Goal: Information Seeking & Learning: Learn about a topic

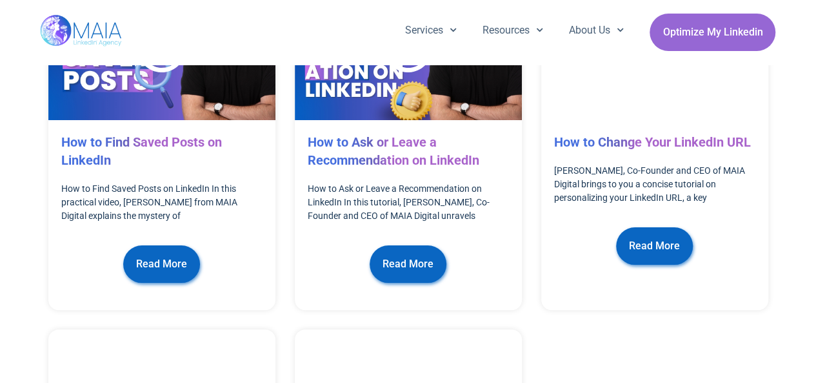
scroll to position [2517, 0]
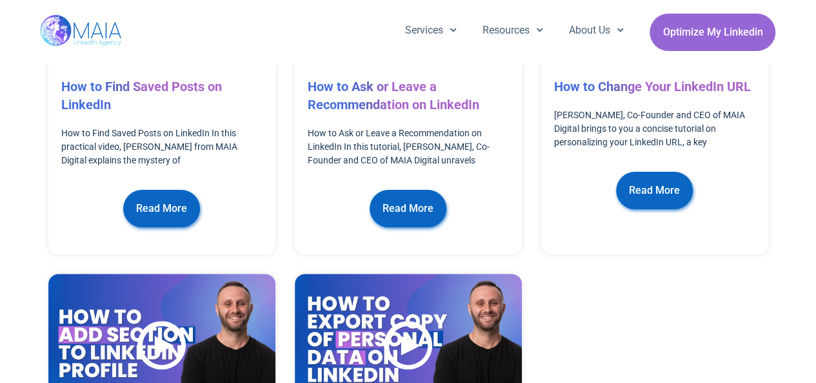
click at [405, 196] on span "Read More" at bounding box center [408, 208] width 51 height 25
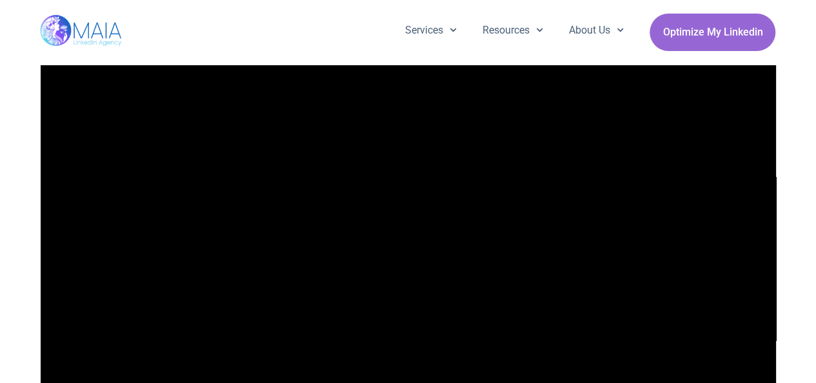
scroll to position [194, 0]
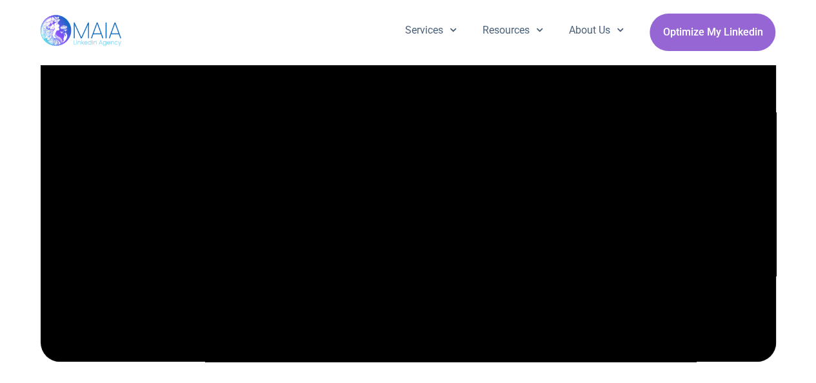
scroll to position [129, 0]
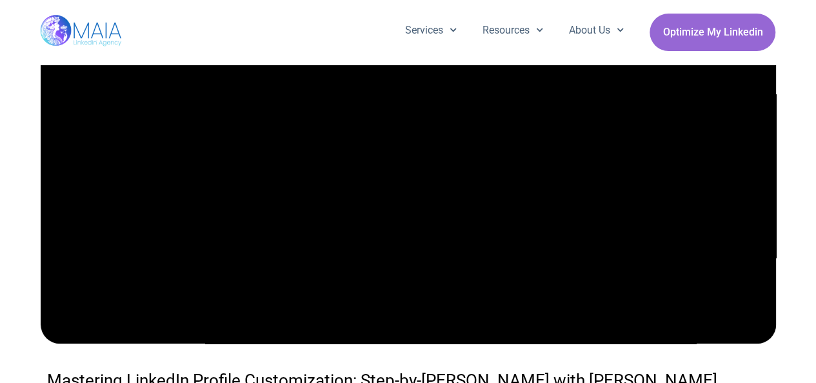
scroll to position [258, 0]
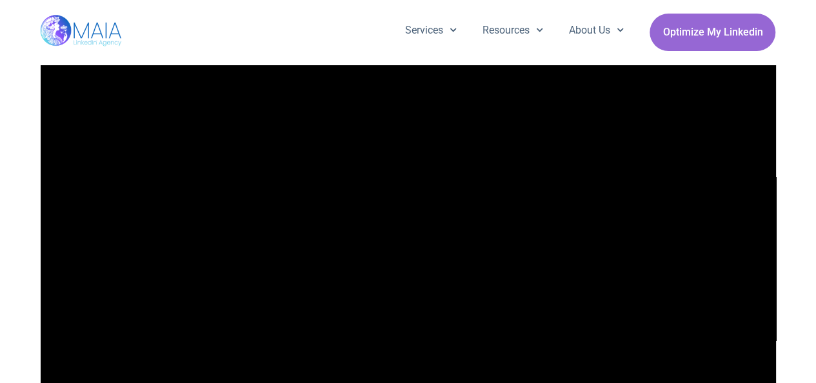
scroll to position [194, 0]
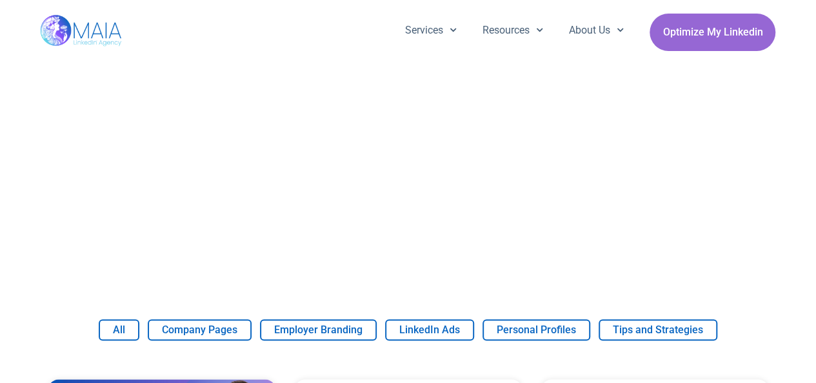
scroll to position [710, 0]
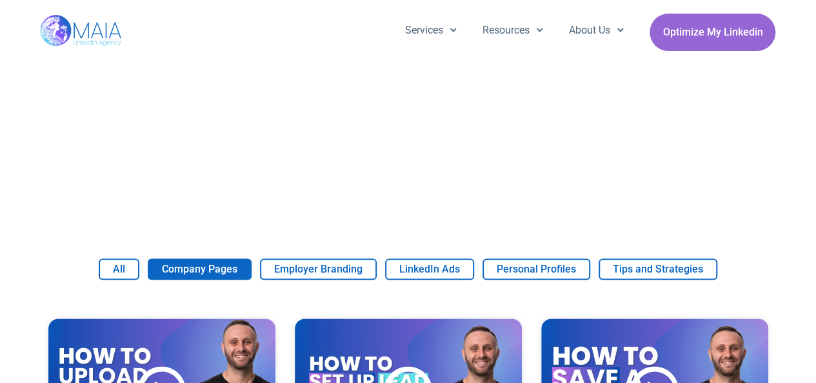
click at [218, 274] on button "Company Pages" at bounding box center [200, 268] width 104 height 21
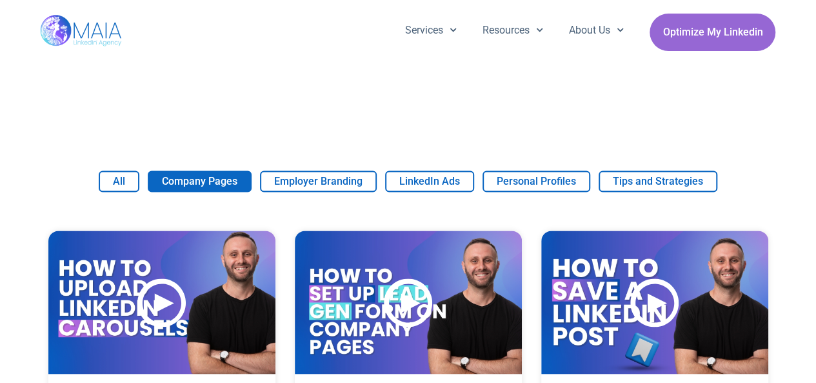
scroll to position [839, 0]
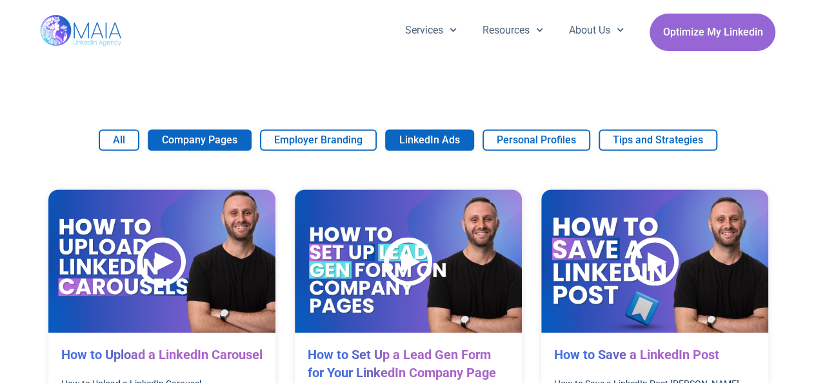
click at [449, 140] on button "LinkedIn Ads" at bounding box center [429, 139] width 89 height 21
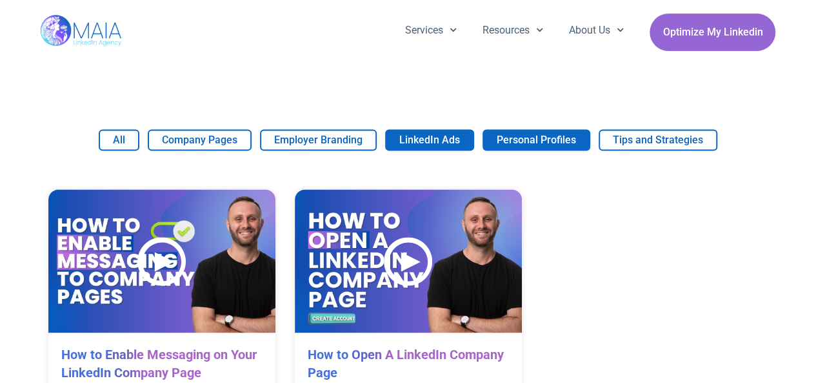
click at [583, 130] on button "Personal Profiles" at bounding box center [537, 139] width 108 height 21
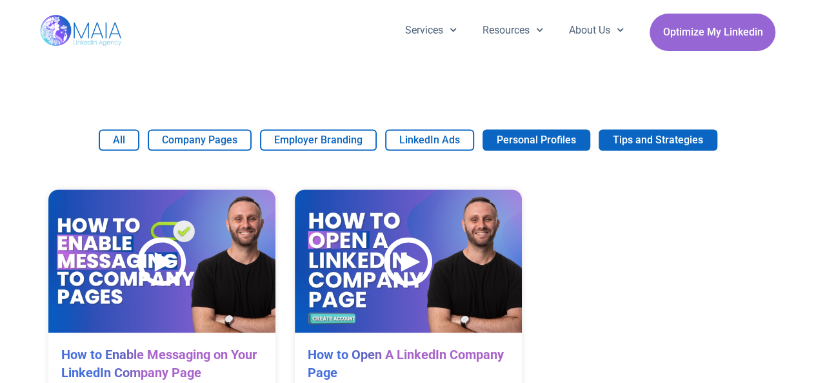
click at [640, 135] on button "Tips and Strategies" at bounding box center [658, 139] width 119 height 21
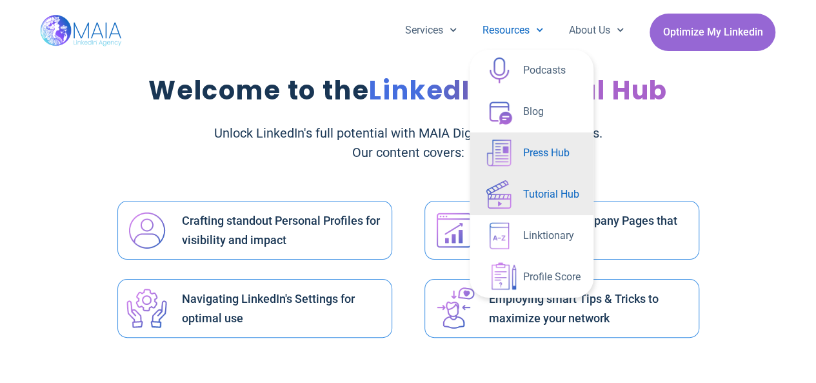
click at [538, 147] on link "Press Hub" at bounding box center [532, 152] width 124 height 41
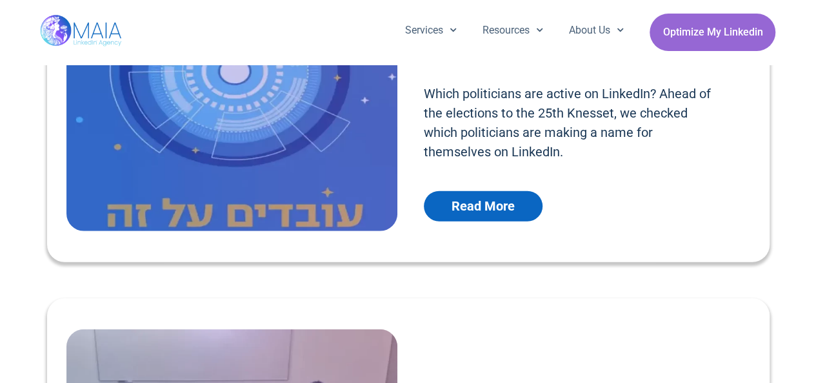
scroll to position [1743, 0]
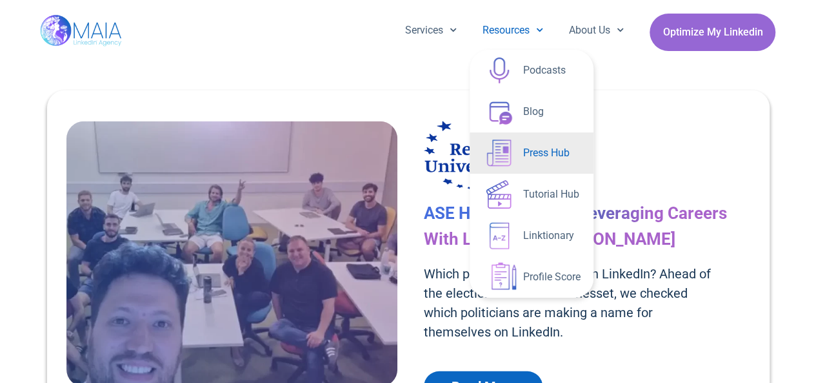
click at [502, 30] on link "Resources" at bounding box center [513, 31] width 86 height 34
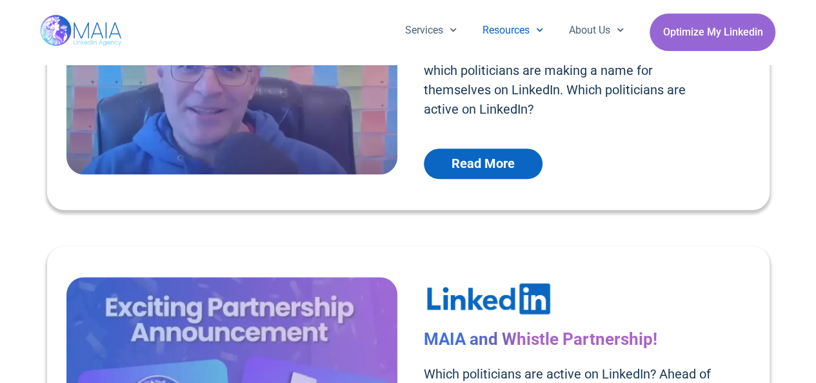
scroll to position [2, 0]
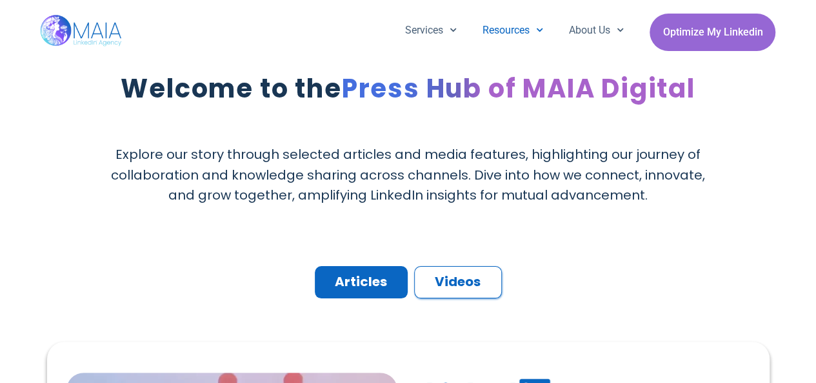
click at [502, 30] on link "Resources" at bounding box center [513, 31] width 86 height 34
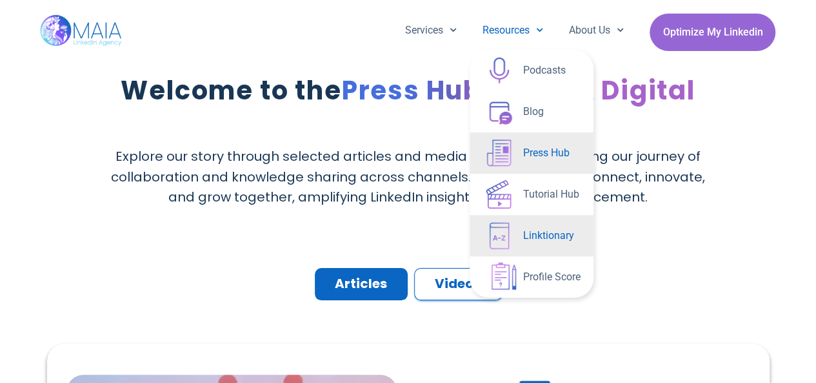
click at [566, 234] on link "Linktionary" at bounding box center [532, 235] width 124 height 41
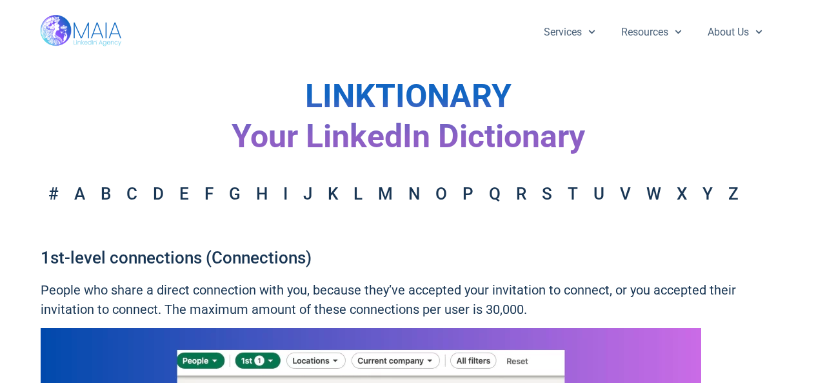
scroll to position [129, 0]
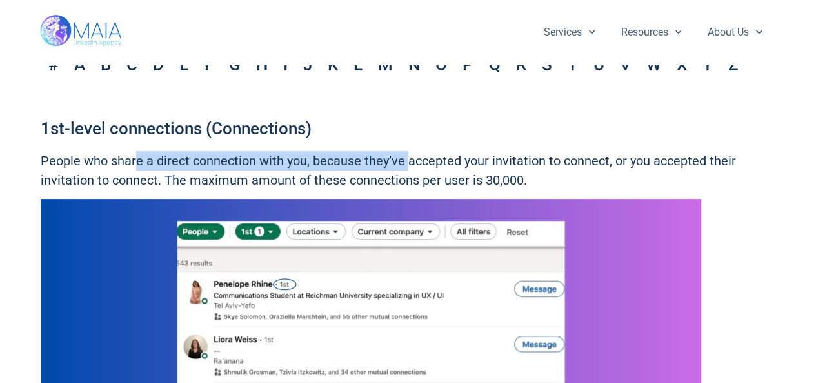
drag, startPoint x: 136, startPoint y: 168, endPoint x: 408, endPoint y: 167, distance: 272.4
click at [408, 167] on p "People who share a direct connection with you, because they’ve accepted your in…" at bounding box center [409, 170] width 736 height 39
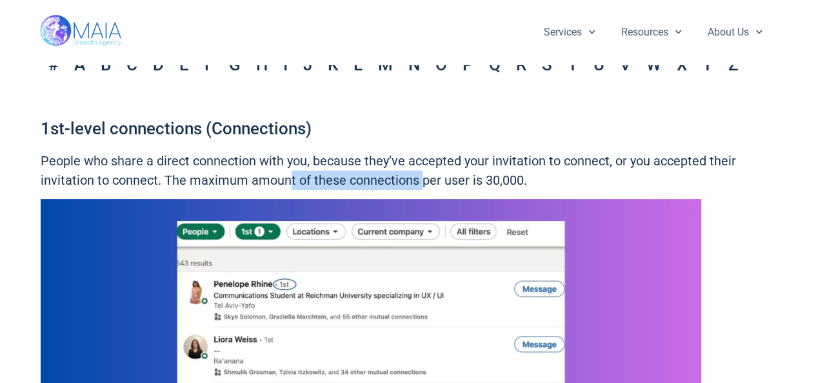
drag, startPoint x: 286, startPoint y: 182, endPoint x: 421, endPoint y: 182, distance: 134.9
click at [421, 182] on p "People who share a direct connection with you, because they’ve accepted your in…" at bounding box center [409, 170] width 736 height 39
drag, startPoint x: 461, startPoint y: 180, endPoint x: 435, endPoint y: 180, distance: 25.8
click at [435, 180] on p "People who share a direct connection with you, because they’ve accepted your in…" at bounding box center [409, 170] width 736 height 39
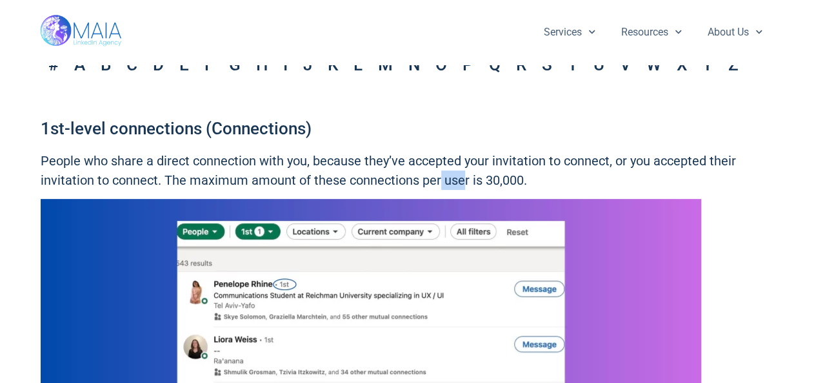
click at [435, 180] on p "People who share a direct connection with you, because they’ve accepted your in…" at bounding box center [409, 170] width 736 height 39
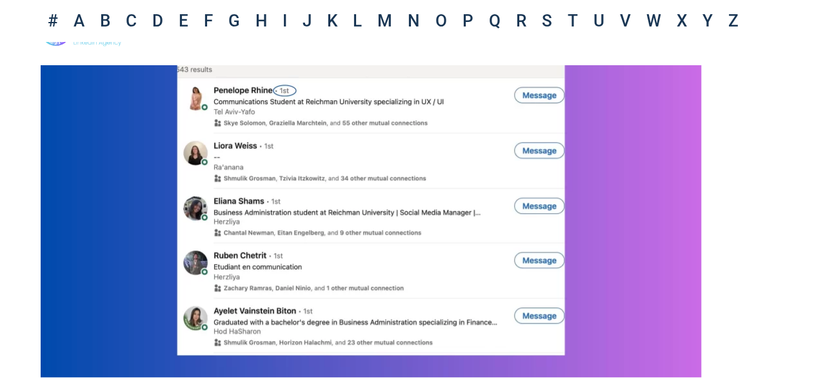
scroll to position [581, 0]
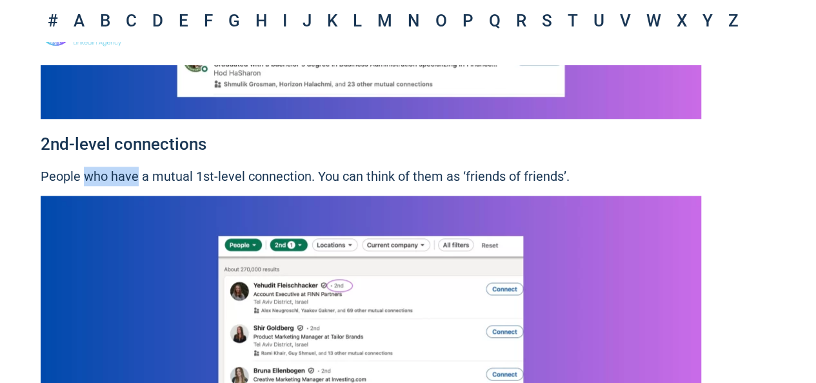
drag, startPoint x: 117, startPoint y: 178, endPoint x: 138, endPoint y: 176, distance: 20.7
click at [138, 176] on p "People who have a mutual 1st-level connection. You can think of them as ‘friend…" at bounding box center [409, 176] width 736 height 19
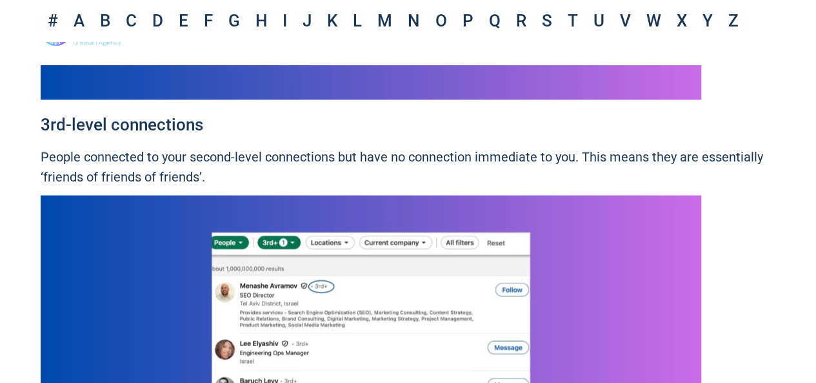
scroll to position [1097, 0]
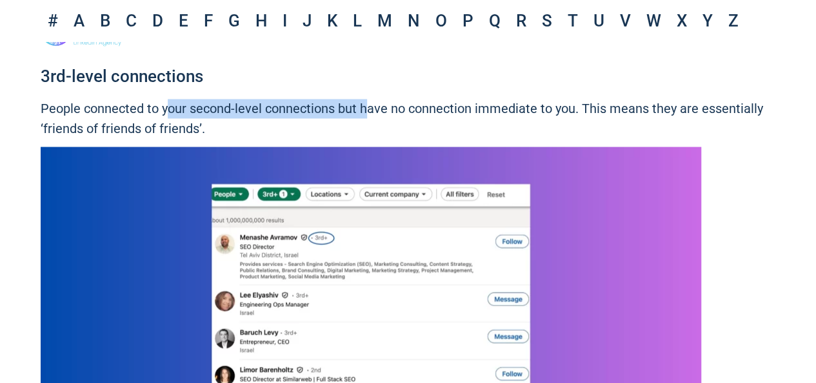
drag, startPoint x: 165, startPoint y: 112, endPoint x: 382, endPoint y: 108, distance: 216.9
click at [381, 108] on p "People connected to your second-level connections but have no connection immedi…" at bounding box center [409, 118] width 736 height 39
click at [382, 108] on p "People connected to your second-level connections but have no connection immedi…" at bounding box center [409, 118] width 736 height 39
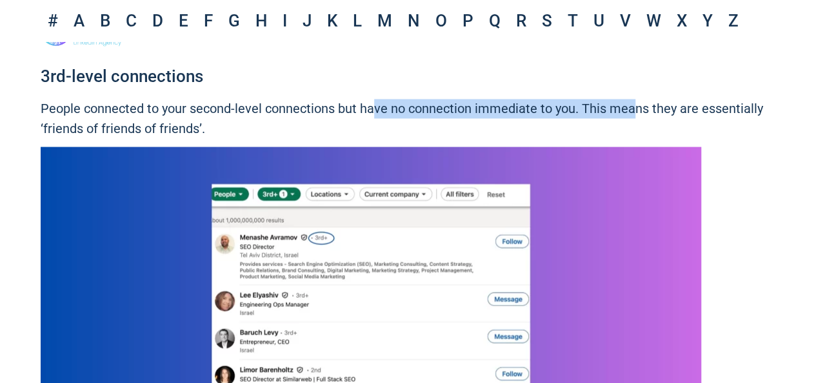
drag, startPoint x: 361, startPoint y: 112, endPoint x: 636, endPoint y: 110, distance: 275.0
click at [636, 110] on p "People connected to your second-level connections but have no connection immedi…" at bounding box center [409, 118] width 736 height 39
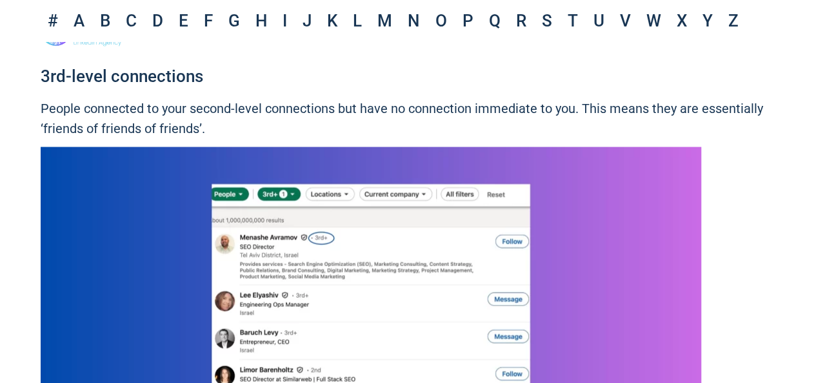
click at [637, 110] on p "People connected to your second-level connections but have no connection immedi…" at bounding box center [409, 118] width 736 height 39
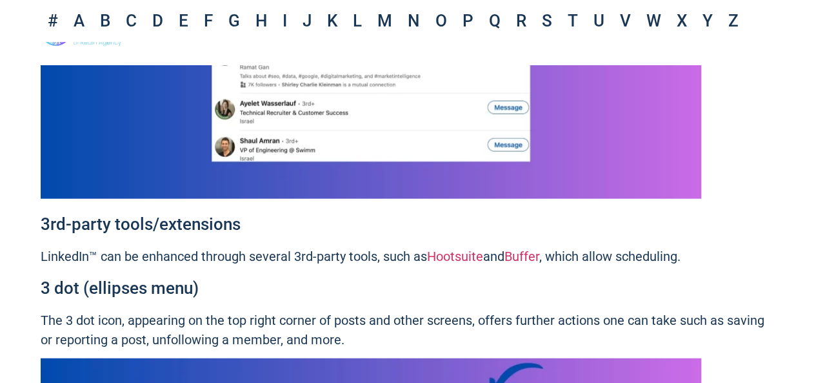
scroll to position [1485, 0]
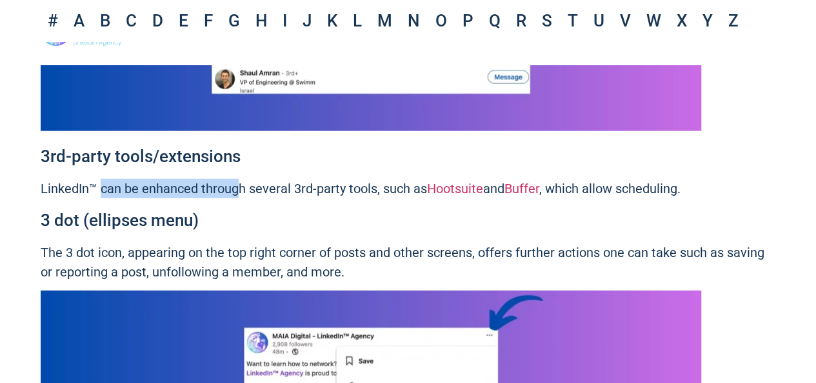
drag, startPoint x: 110, startPoint y: 189, endPoint x: 238, endPoint y: 188, distance: 127.8
click at [238, 188] on p "LinkedIn™ can be enhanced through several 3rd-party tools, such as Hootsuite an…" at bounding box center [409, 188] width 736 height 19
drag, startPoint x: 238, startPoint y: 188, endPoint x: 110, endPoint y: 191, distance: 127.8
click at [133, 190] on p "LinkedIn™ can be enhanced through several 3rd-party tools, such as Hootsuite an…" at bounding box center [409, 188] width 736 height 19
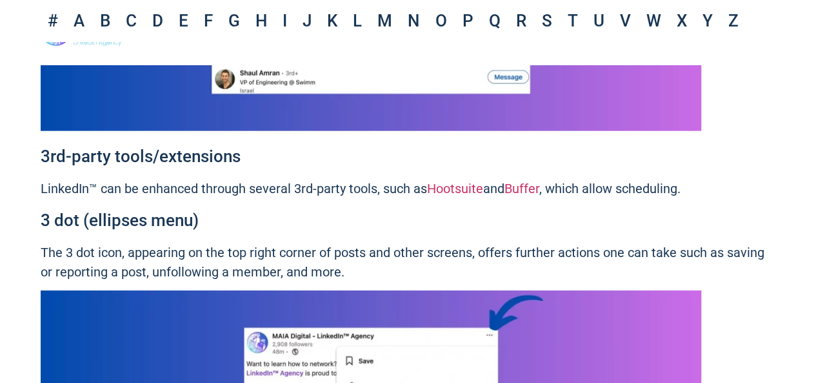
click at [108, 191] on p "LinkedIn™ can be enhanced through several 3rd-party tools, such as Hootsuite an…" at bounding box center [409, 188] width 736 height 19
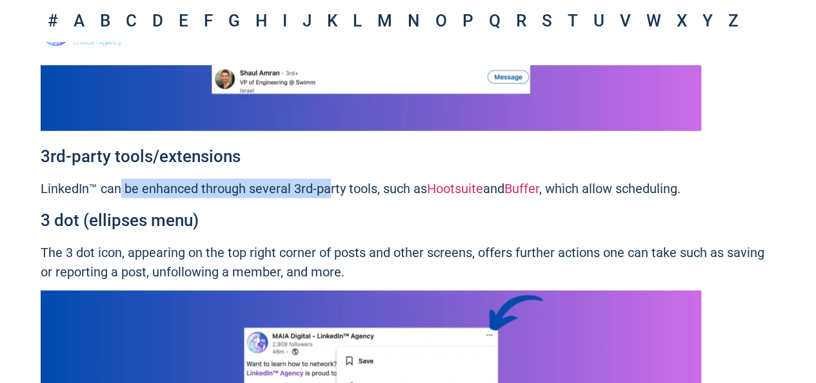
drag, startPoint x: 159, startPoint y: 189, endPoint x: 333, endPoint y: 192, distance: 173.6
click at [333, 192] on p "LinkedIn™ can be enhanced through several 3rd-party tools, such as Hootsuite an…" at bounding box center [409, 188] width 736 height 19
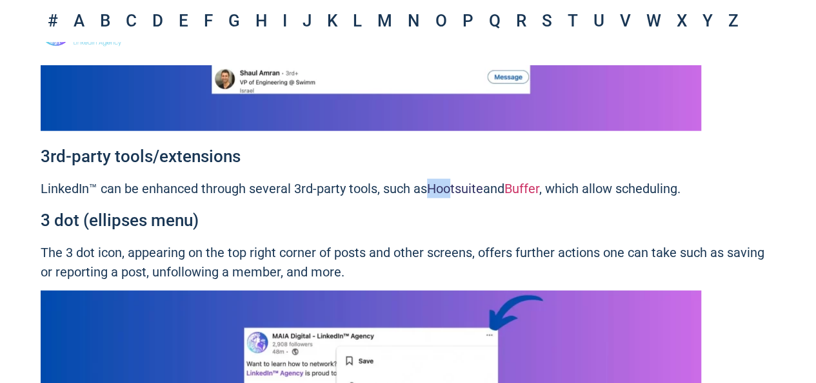
drag, startPoint x: 436, startPoint y: 188, endPoint x: 457, endPoint y: 187, distance: 21.3
click at [457, 187] on p "LinkedIn™ can be enhanced through several 3rd-party tools, such as Hootsuite an…" at bounding box center [409, 188] width 736 height 19
click at [457, 187] on link "Hootsuite" at bounding box center [455, 188] width 56 height 15
drag, startPoint x: 310, startPoint y: 188, endPoint x: 338, endPoint y: 187, distance: 28.4
click at [338, 187] on p "LinkedIn™ can be enhanced through several 3rd-party tools, such as Hootsuite an…" at bounding box center [409, 188] width 736 height 19
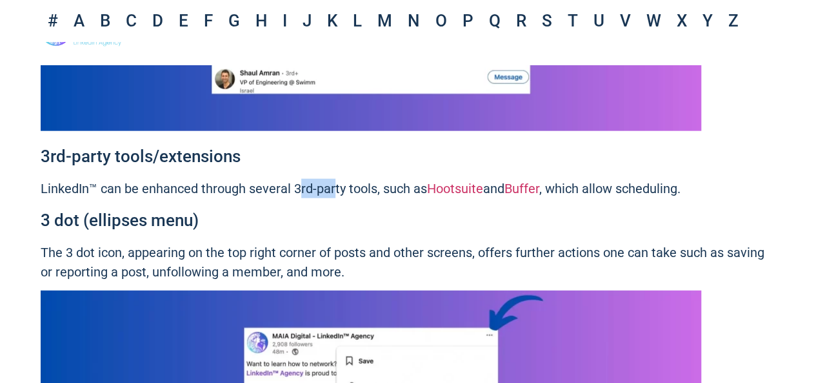
click at [338, 187] on p "LinkedIn™ can be enhanced through several 3rd-party tools, such as Hootsuite an…" at bounding box center [409, 188] width 736 height 19
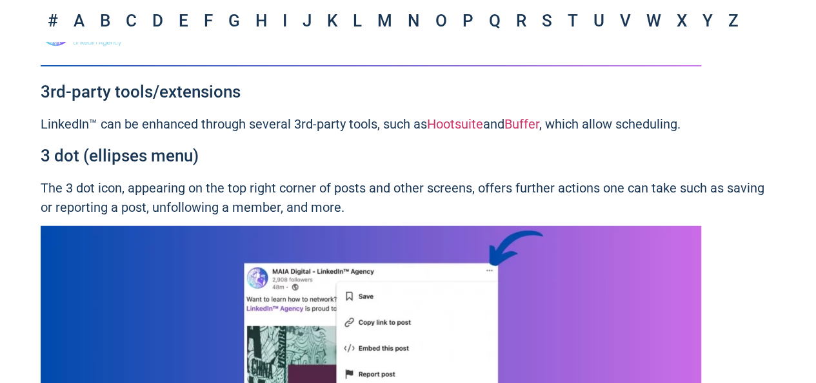
scroll to position [1614, 0]
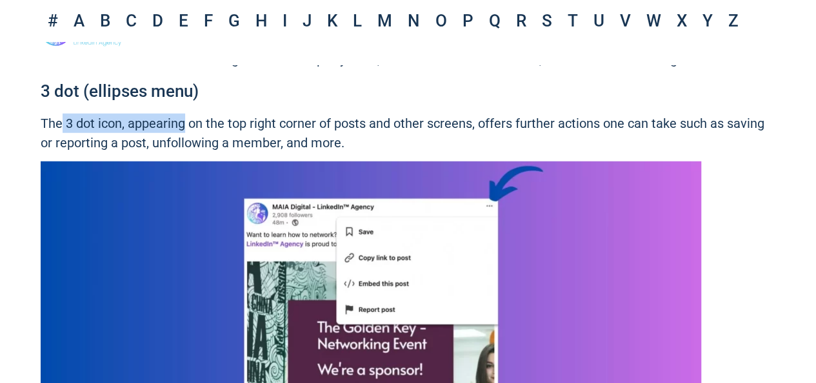
drag, startPoint x: 62, startPoint y: 126, endPoint x: 187, endPoint y: 128, distance: 125.2
click at [187, 128] on p "The 3 dot icon, appearing on the top right corner of posts and other screens, o…" at bounding box center [409, 133] width 736 height 39
click at [187, 129] on p "The 3 dot icon, appearing on the top right corner of posts and other screens, o…" at bounding box center [409, 133] width 736 height 39
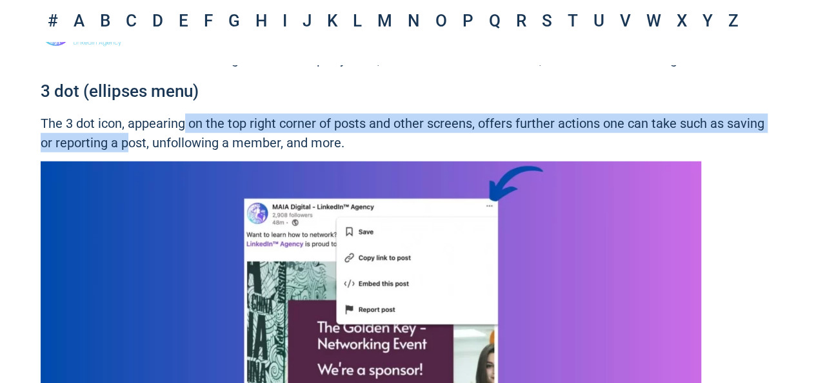
drag, startPoint x: 154, startPoint y: 131, endPoint x: 103, endPoint y: 134, distance: 50.4
click at [105, 134] on p "The 3 dot icon, appearing on the top right corner of posts and other screens, o…" at bounding box center [409, 133] width 736 height 39
click at [103, 134] on p "The 3 dot icon, appearing on the top right corner of posts and other screens, o…" at bounding box center [409, 133] width 736 height 39
drag, startPoint x: 103, startPoint y: 134, endPoint x: 157, endPoint y: 128, distance: 53.9
click at [156, 128] on p "The 3 dot icon, appearing on the top right corner of posts and other screens, o…" at bounding box center [409, 133] width 736 height 39
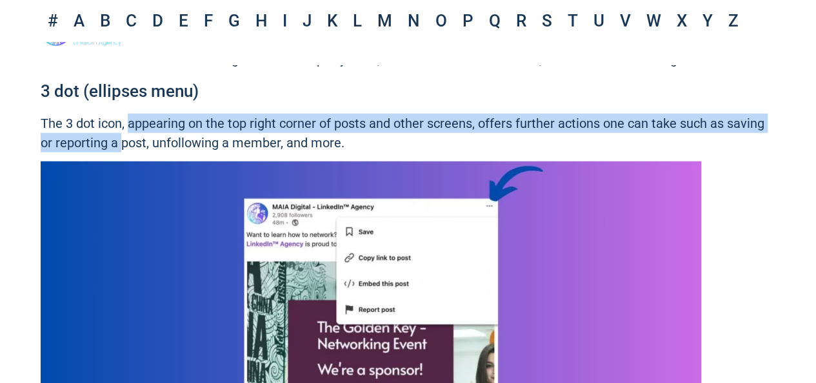
click at [158, 128] on p "The 3 dot icon, appearing on the top right corner of posts and other screens, o…" at bounding box center [409, 133] width 736 height 39
